Goal: Browse casually

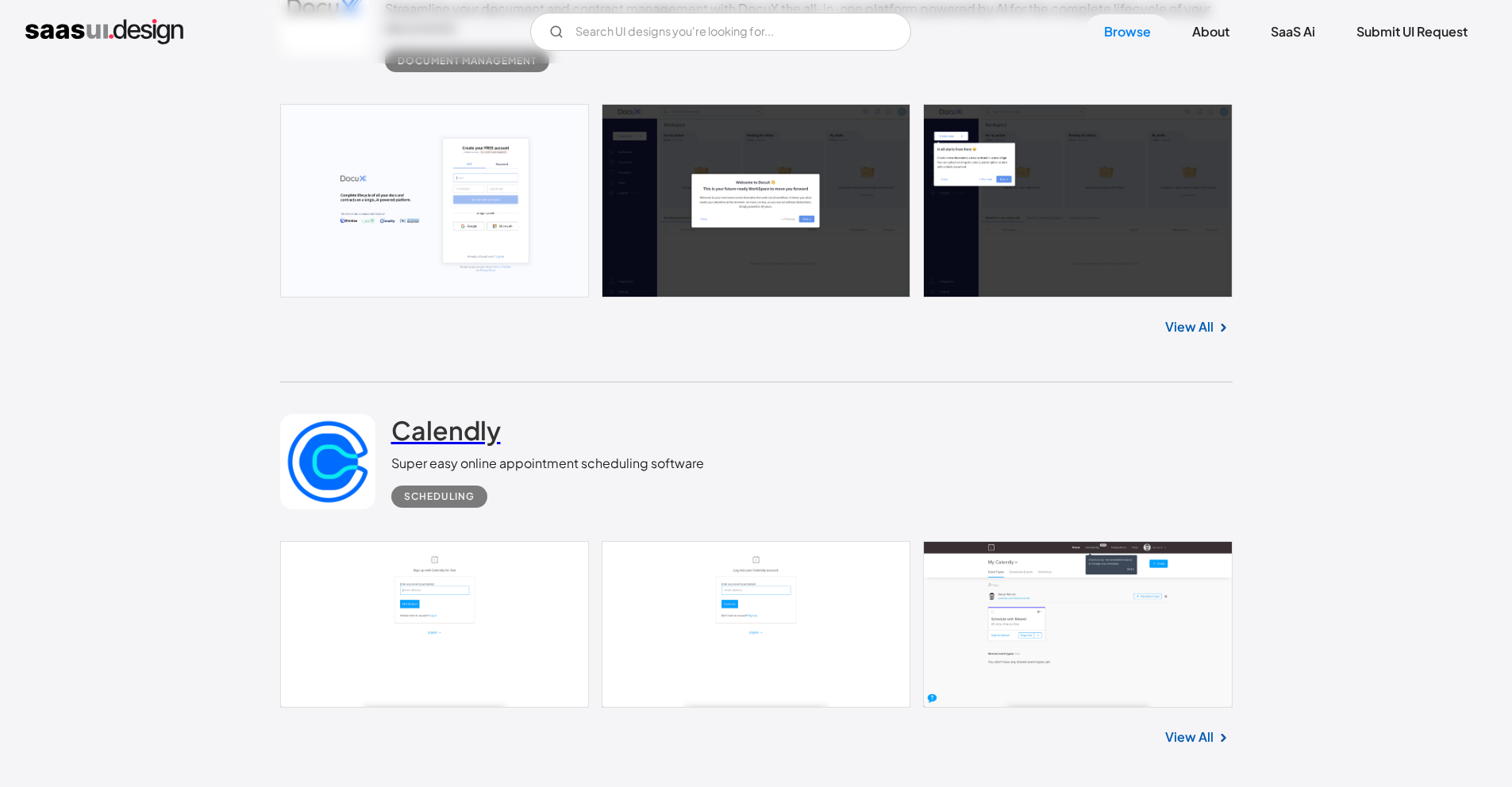
scroll to position [14664, 0]
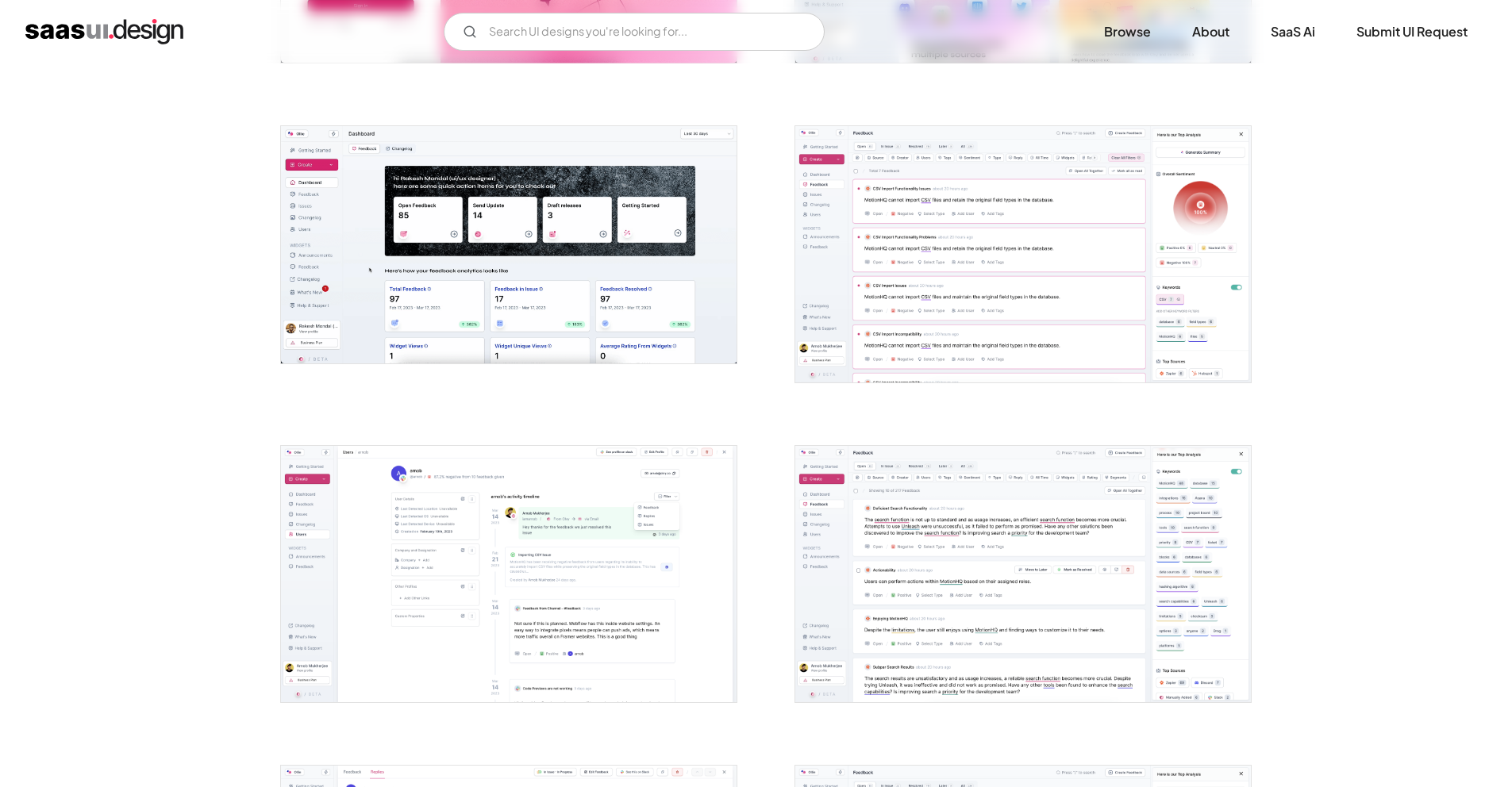
scroll to position [550, 0]
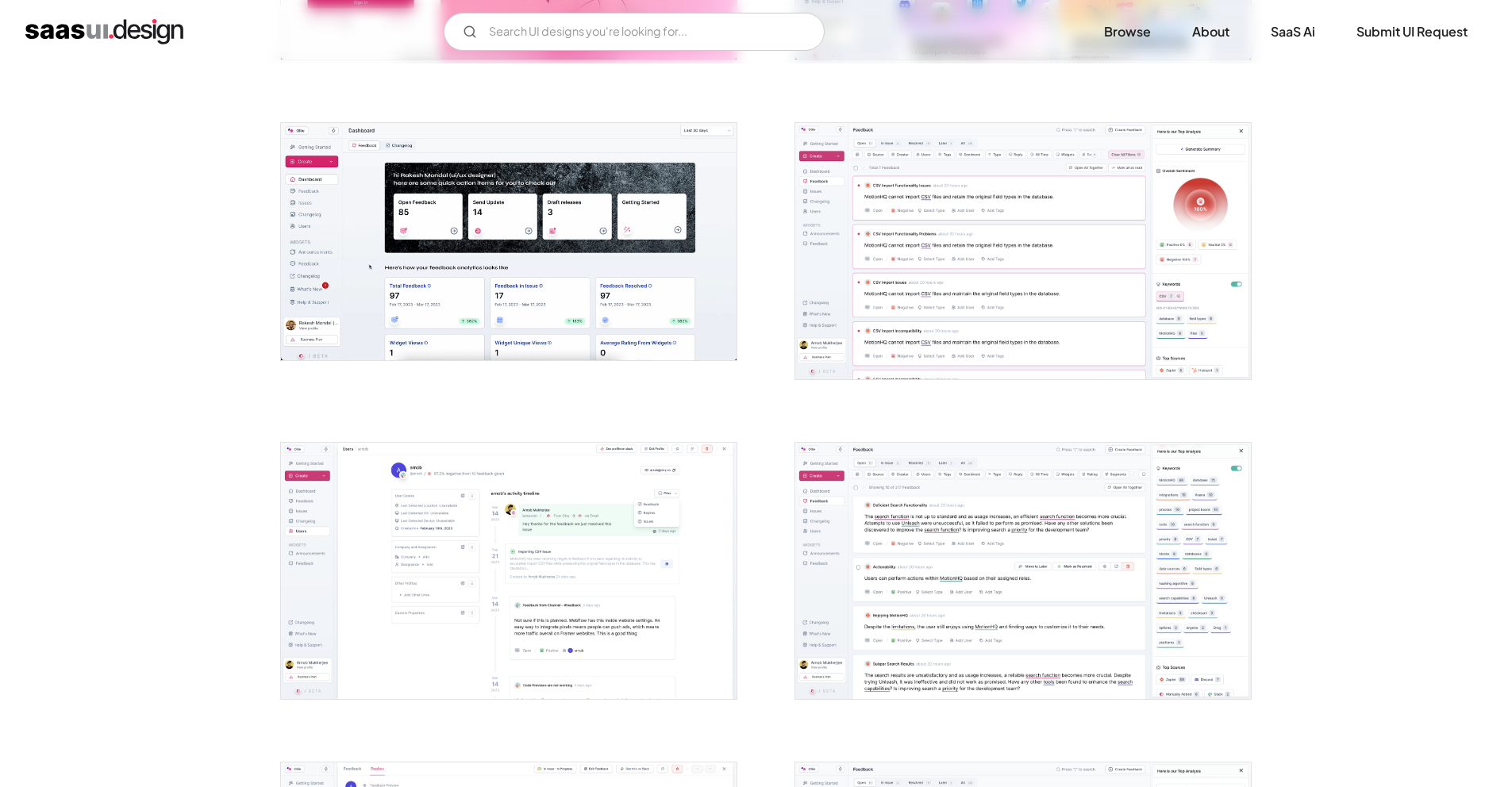
click at [610, 196] on img at bounding box center [509, 242] width 456 height 237
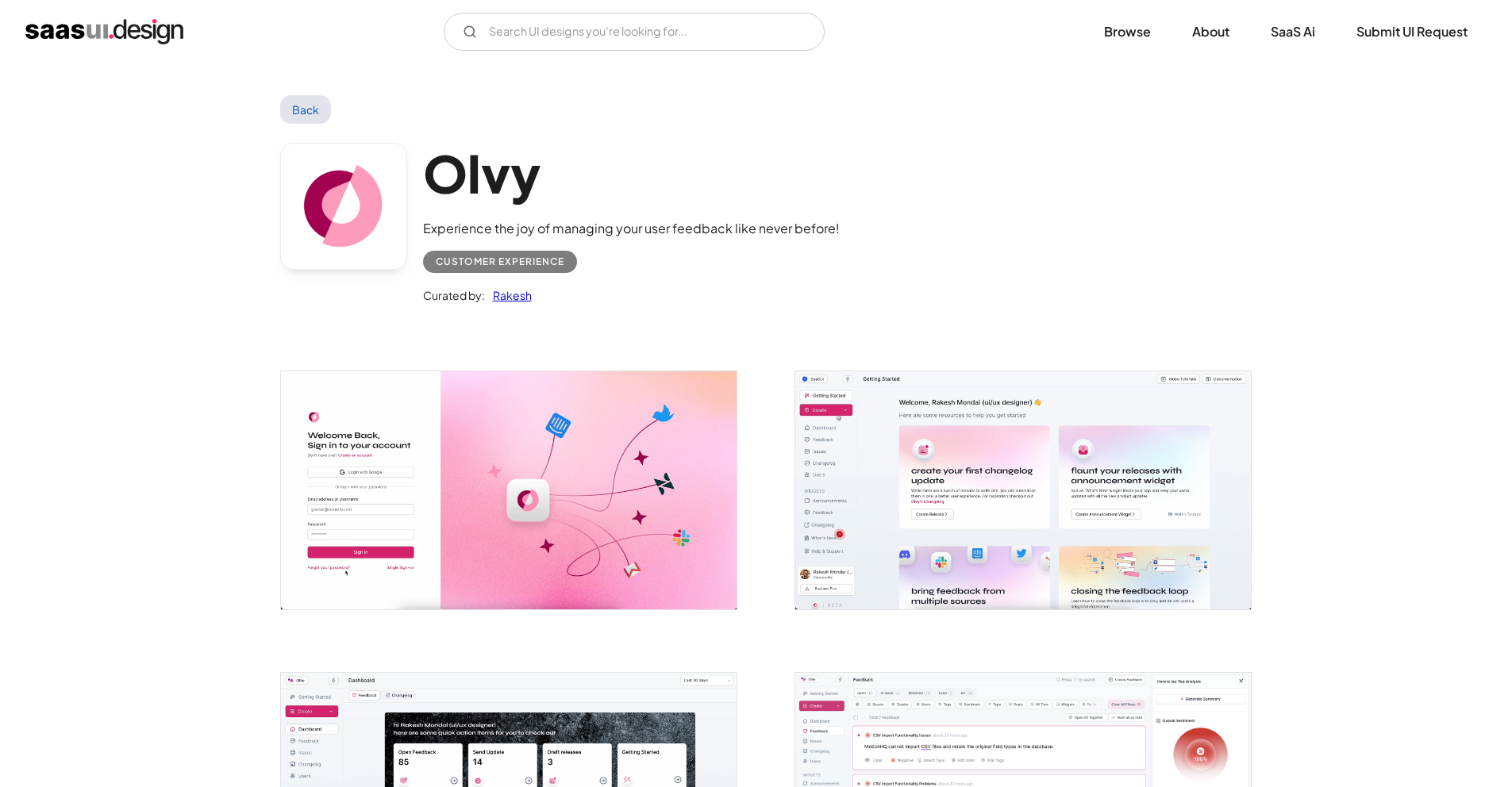
click at [649, 458] on img at bounding box center [509, 490] width 456 height 237
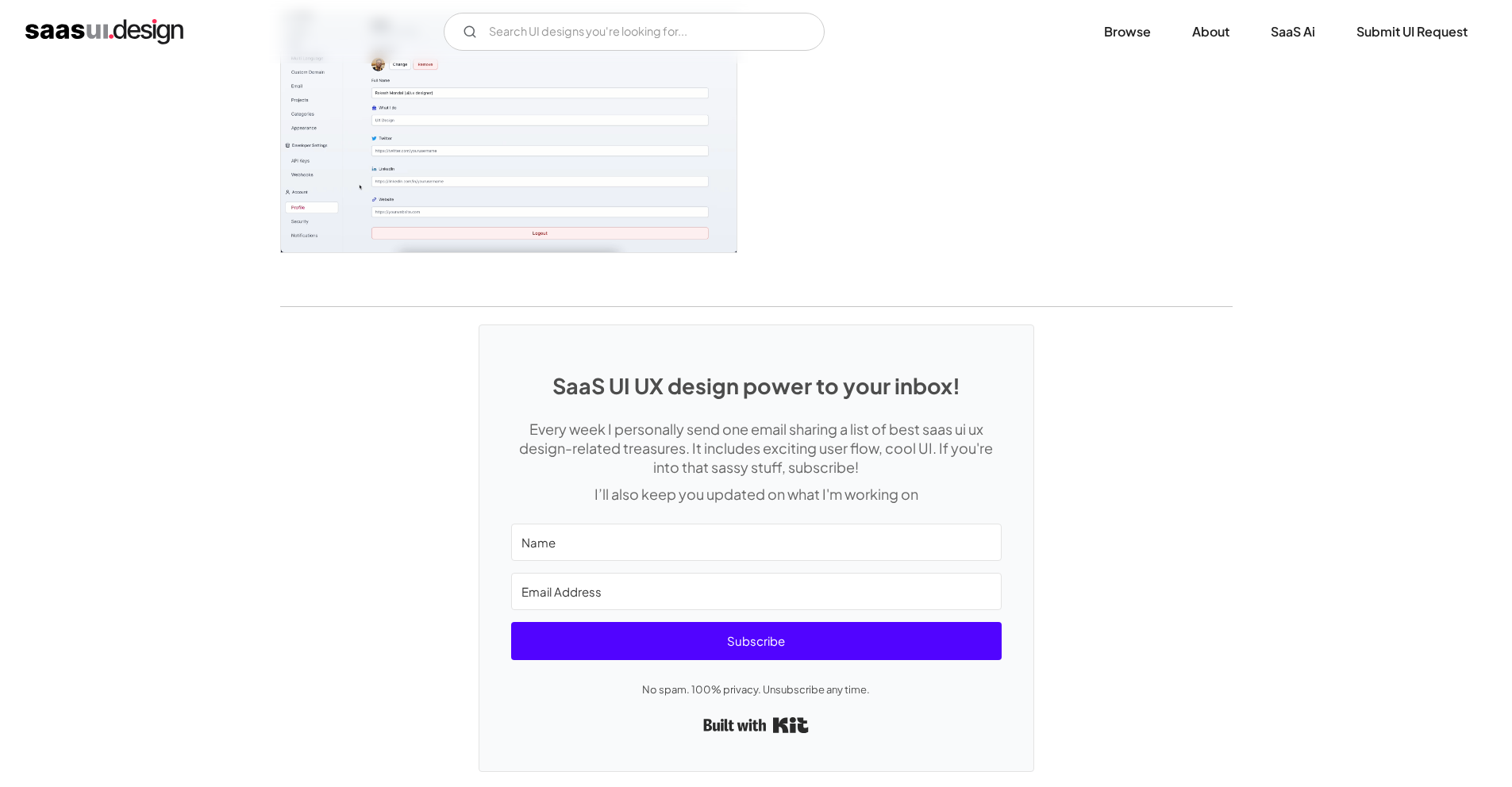
scroll to position [4201, 0]
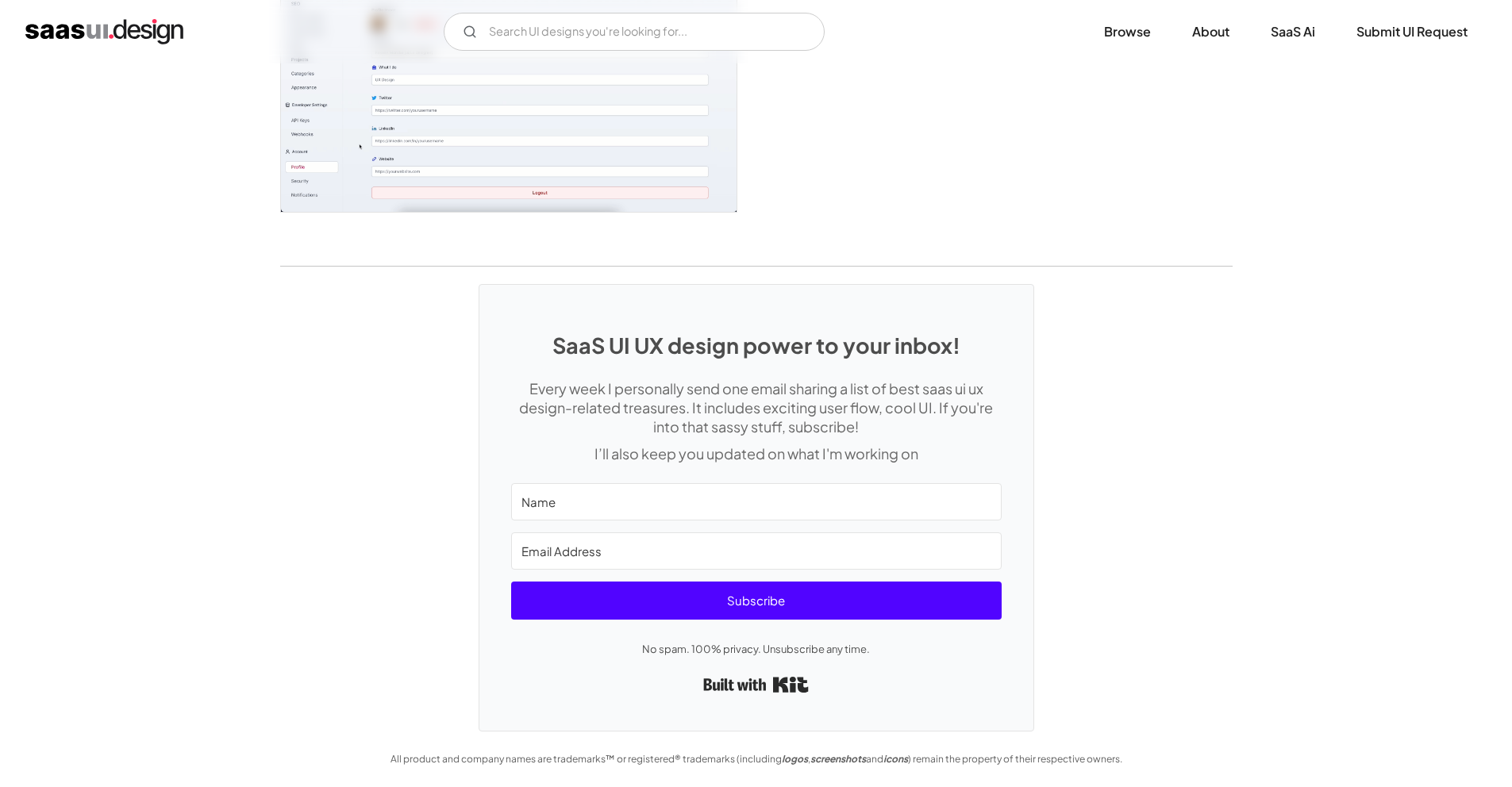
click at [206, 392] on div "SaaS UI UX design power to your inbox! Every week I personally send one email s…" at bounding box center [756, 498] width 1512 height 465
